Goal: Task Accomplishment & Management: Use online tool/utility

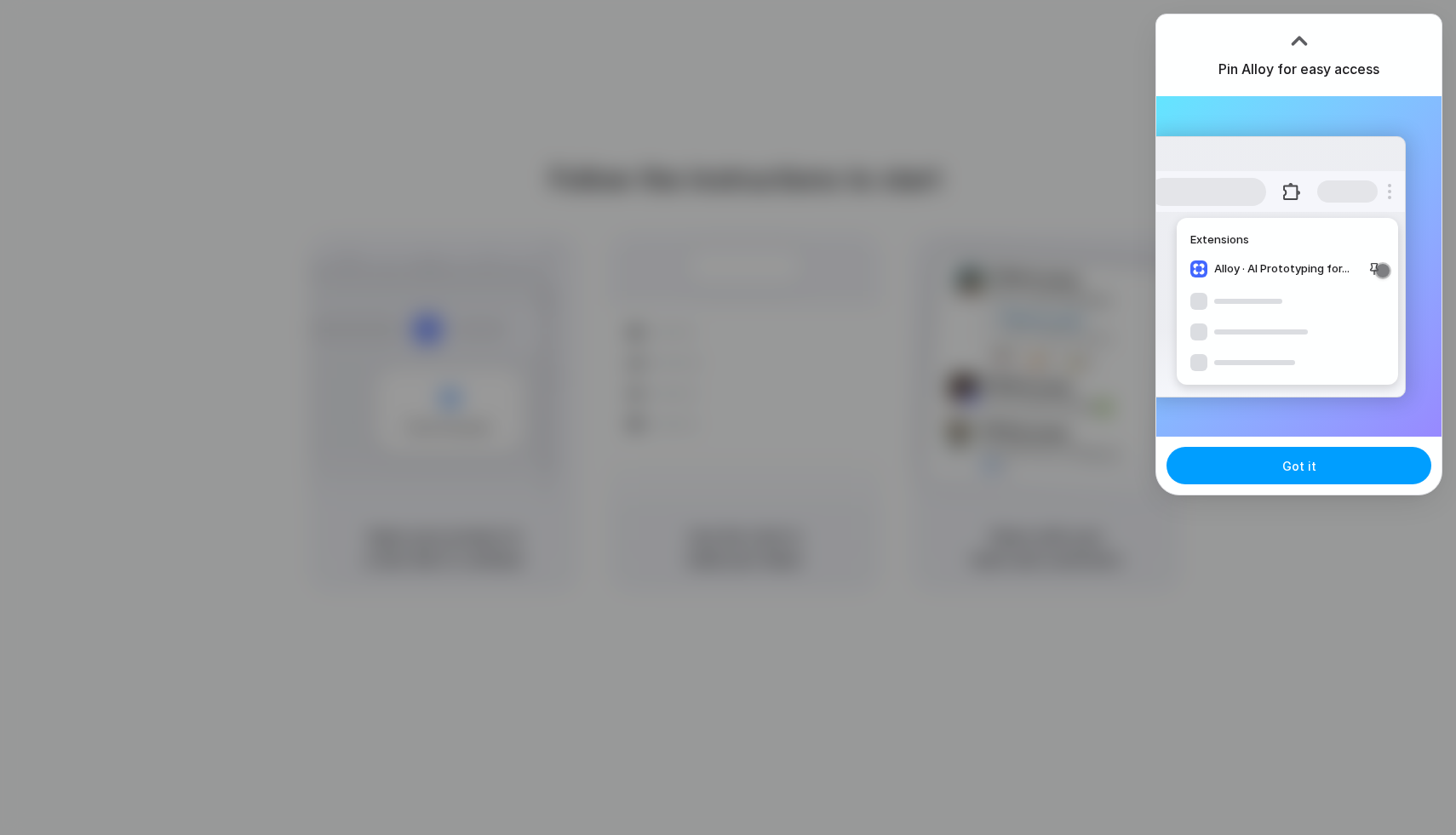
click at [1310, 475] on button "Got it" at bounding box center [1299, 466] width 265 height 38
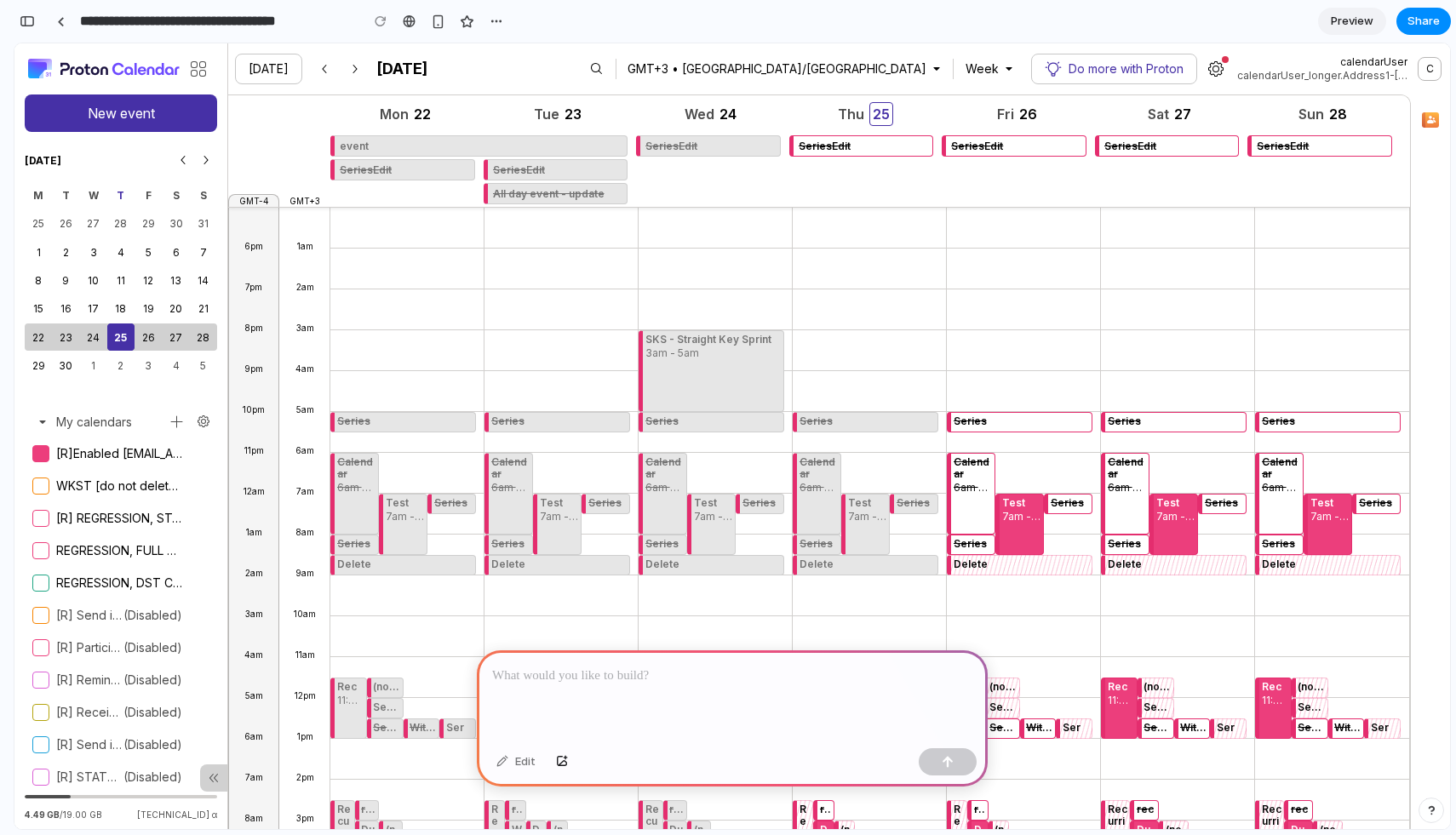
click at [753, 416] on div "Series" at bounding box center [714, 422] width 136 height 15
click at [648, 687] on div at bounding box center [732, 695] width 511 height 91
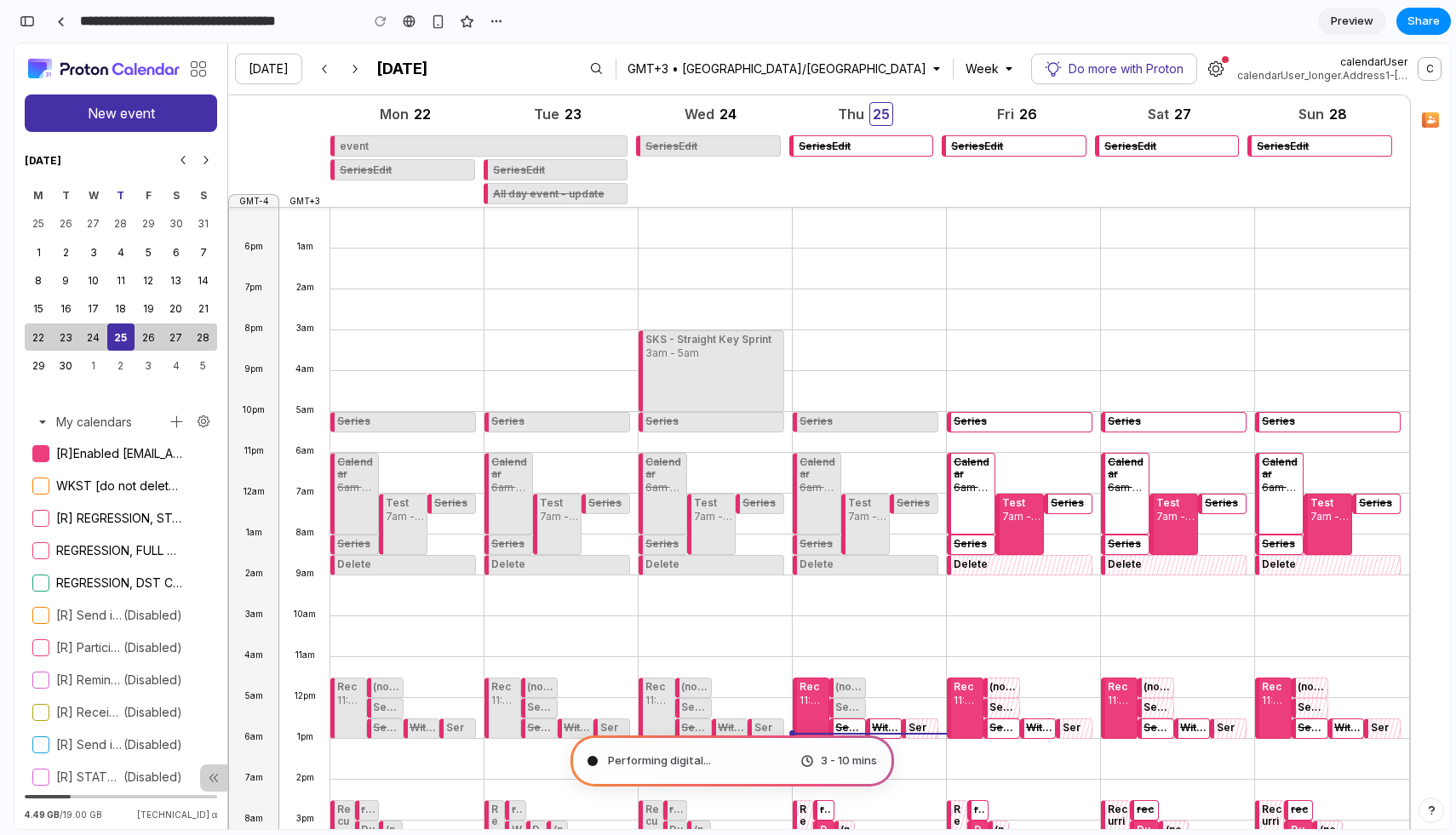
type input "**********"
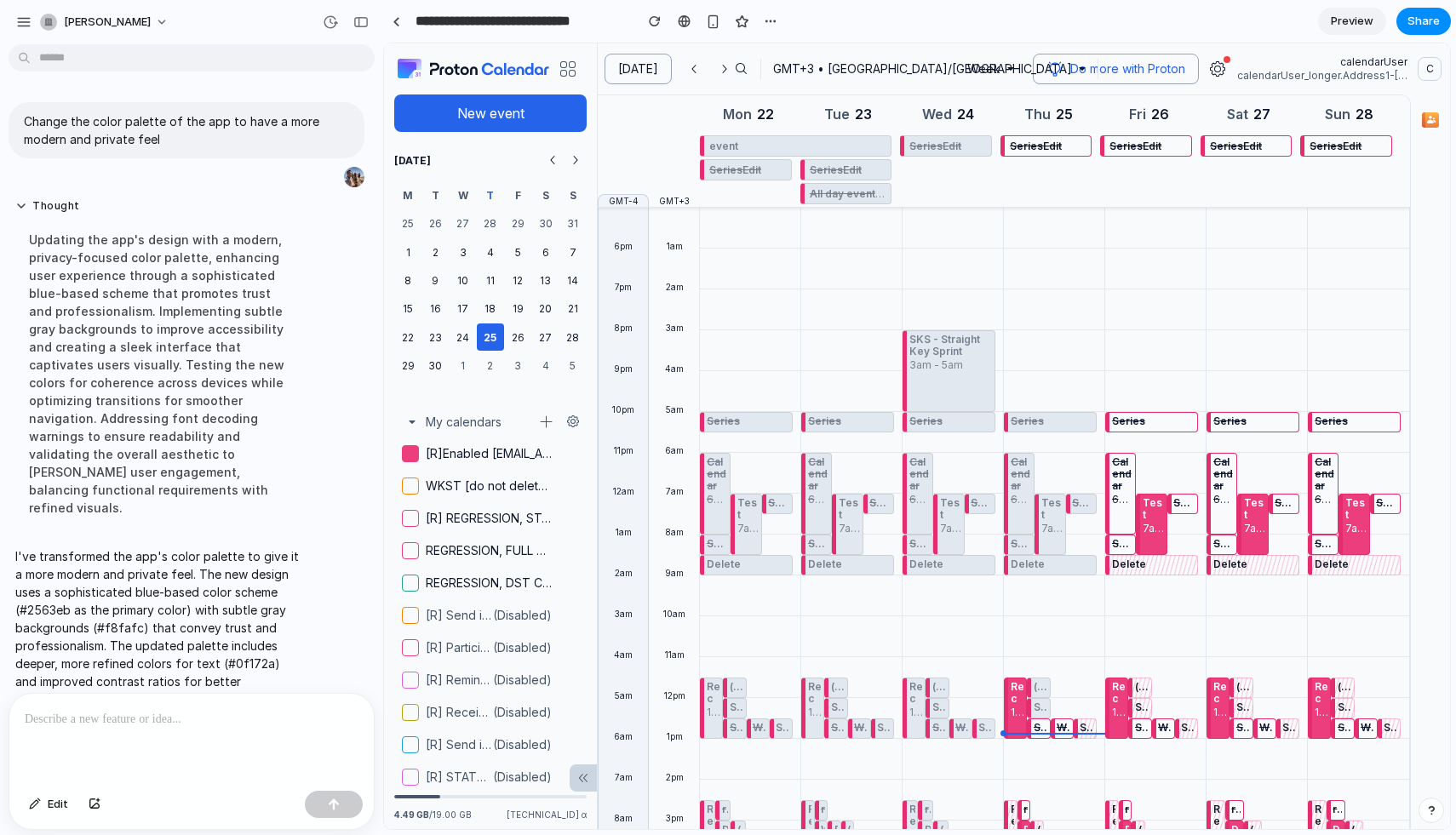
click at [842, 430] on div "Series" at bounding box center [847, 423] width 93 height 20
click at [1116, 434] on div "Series Calendar 6am - 8am Test 7am - 8:30am Series Series Delete Rec 11:30am - …" at bounding box center [1151, 698] width 93 height 981
click at [724, 65] on button "button" at bounding box center [724, 68] width 30 height 30
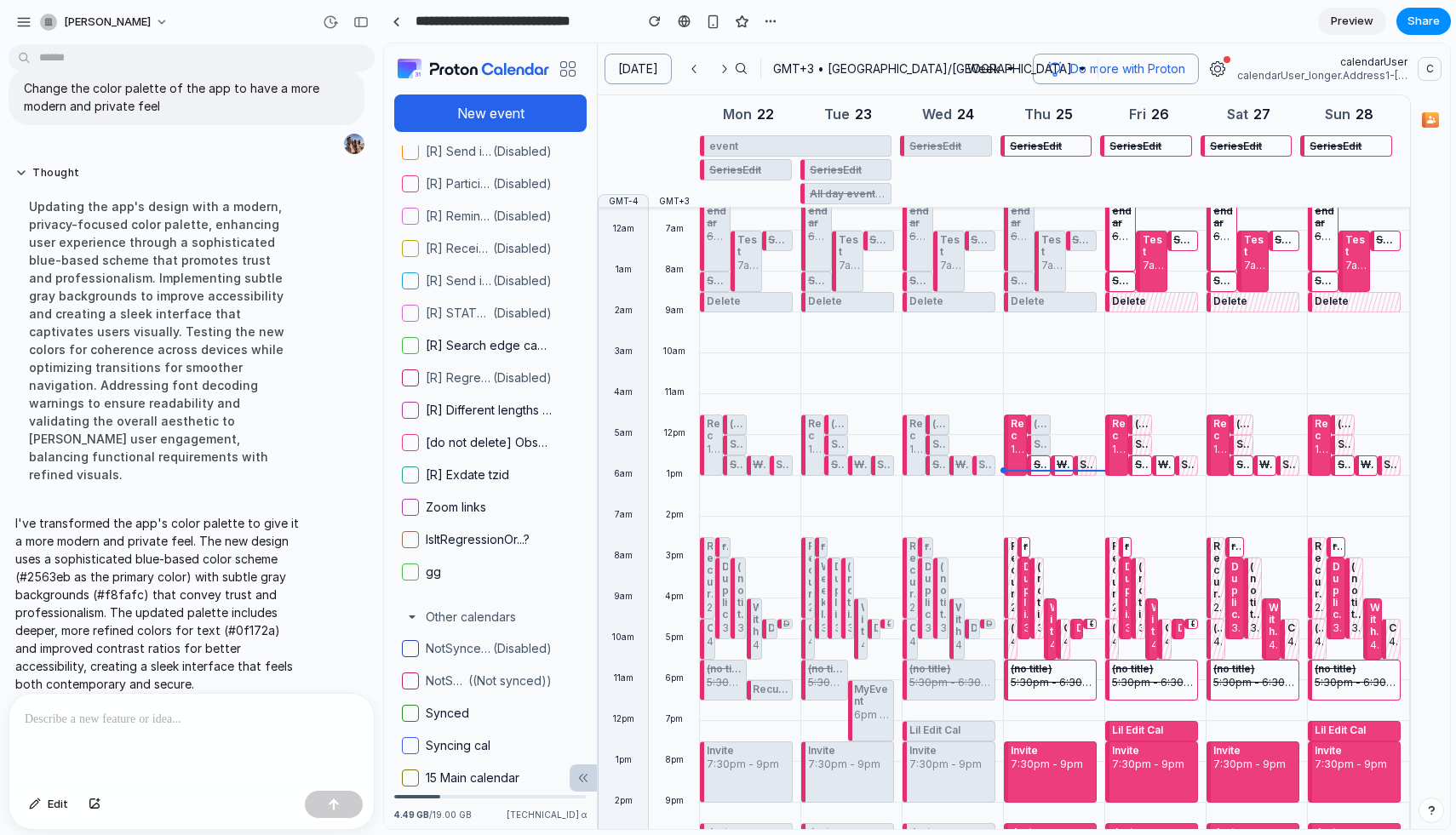
scroll to position [361, 0]
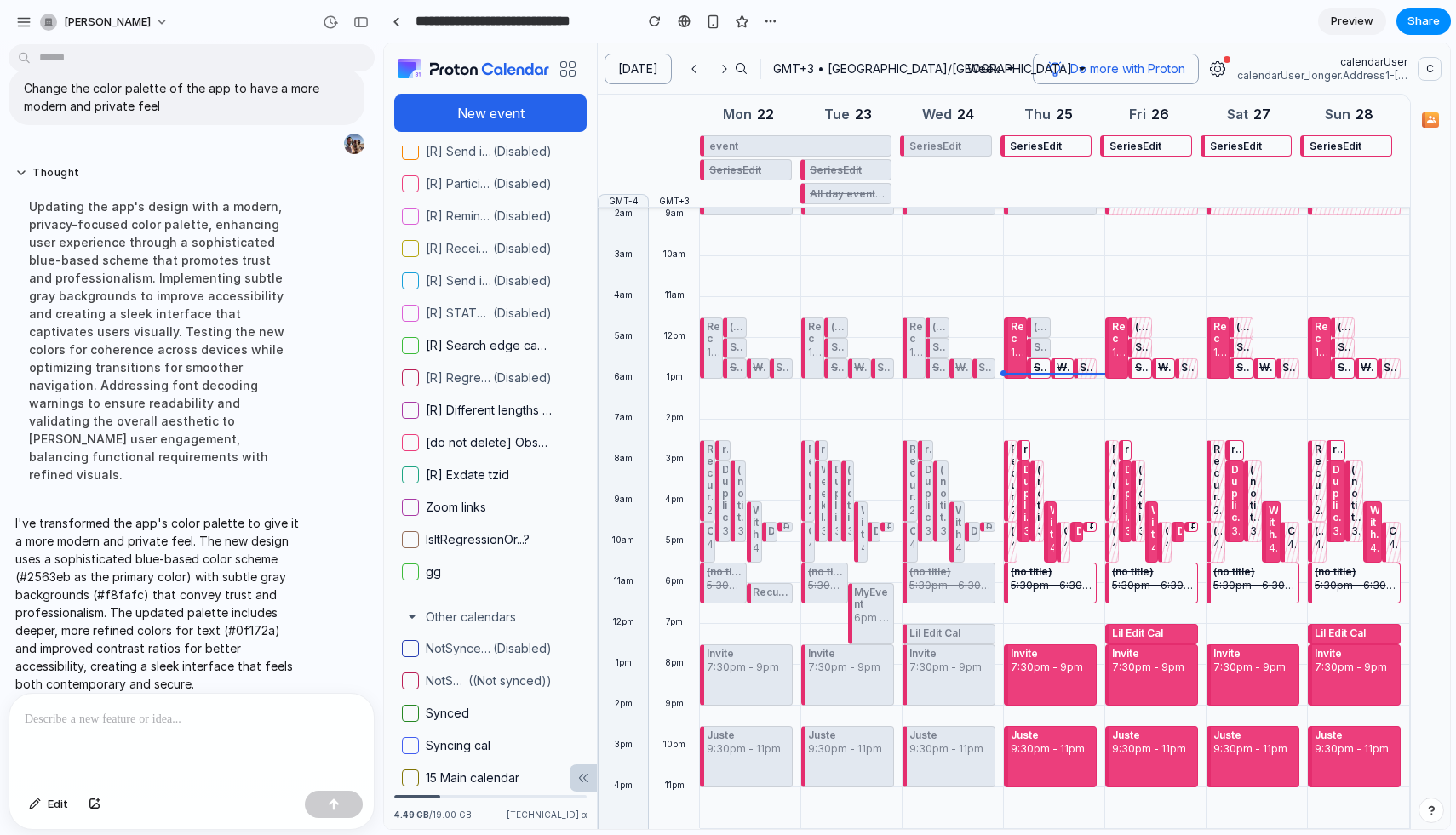
click at [929, 777] on div "Juste 9:30pm - 11pm" at bounding box center [949, 757] width 93 height 62
click at [838, 772] on div "Juste 9:30pm - 11pm" at bounding box center [847, 757] width 93 height 62
click at [587, 782] on icon at bounding box center [583, 778] width 14 height 14
click at [667, 166] on div "GMT+3" at bounding box center [674, 170] width 51 height 74
click at [655, 63] on button "Today" at bounding box center [638, 68] width 67 height 30
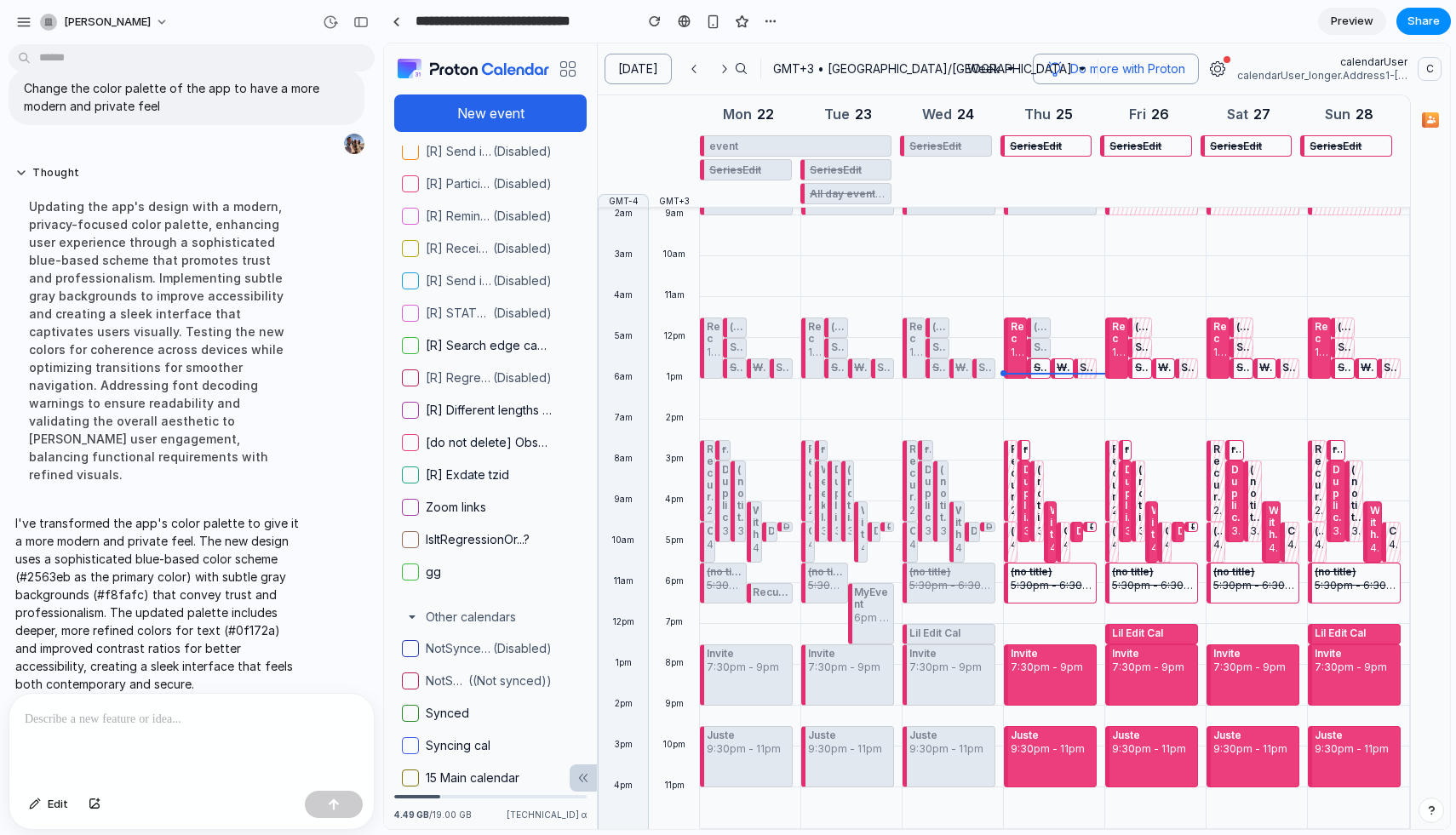
click at [747, 76] on h2 "September 2025" at bounding box center [747, 69] width 0 height 22
click at [878, 53] on button "GMT+3 • Europe/Vilnius" at bounding box center [931, 68] width 331 height 30
click at [1158, 68] on span "Do more with Proton" at bounding box center [1127, 69] width 115 height 17
click at [368, 23] on div "button" at bounding box center [361, 22] width 16 height 12
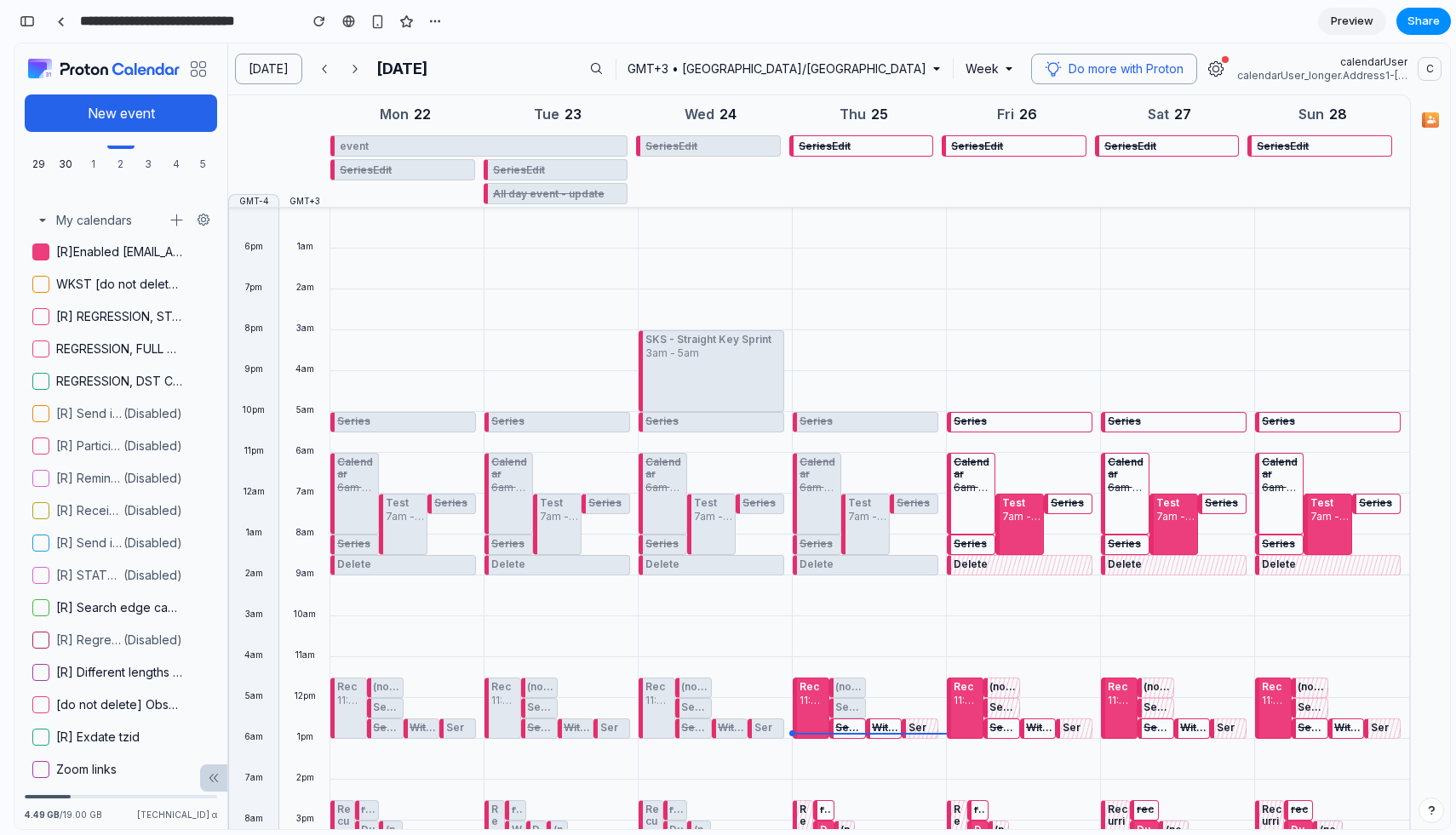
scroll to position [488, 0]
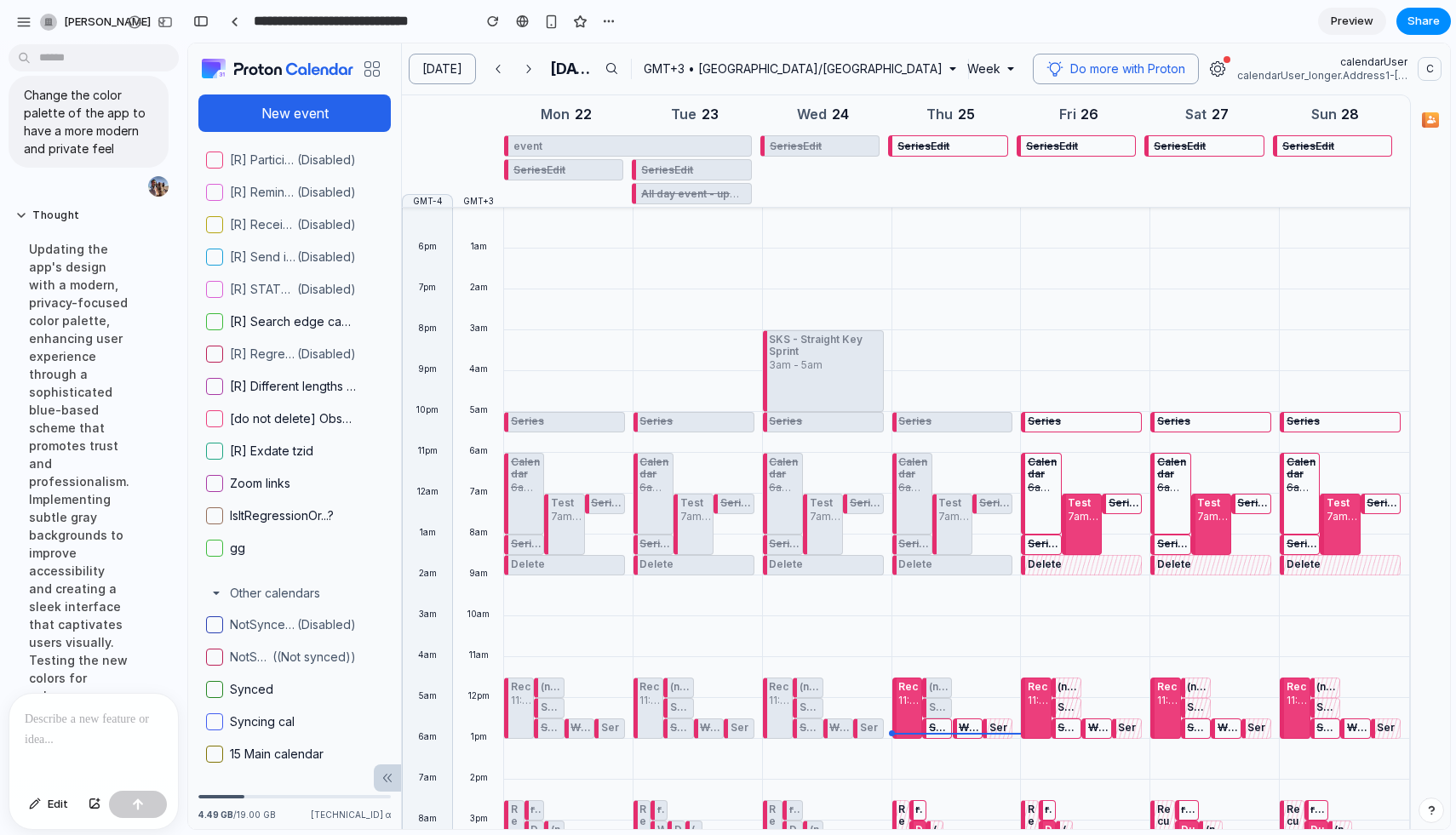
click at [73, 735] on div at bounding box center [94, 739] width 169 height 90
click at [149, 801] on button "button" at bounding box center [138, 805] width 58 height 28
